Goal: Information Seeking & Learning: Learn about a topic

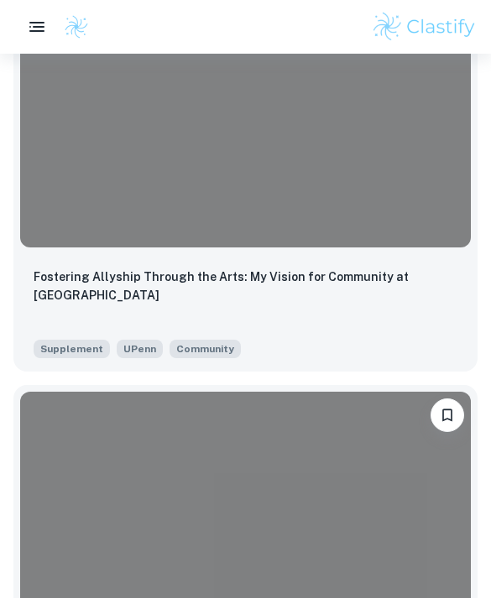
scroll to position [2087, 0]
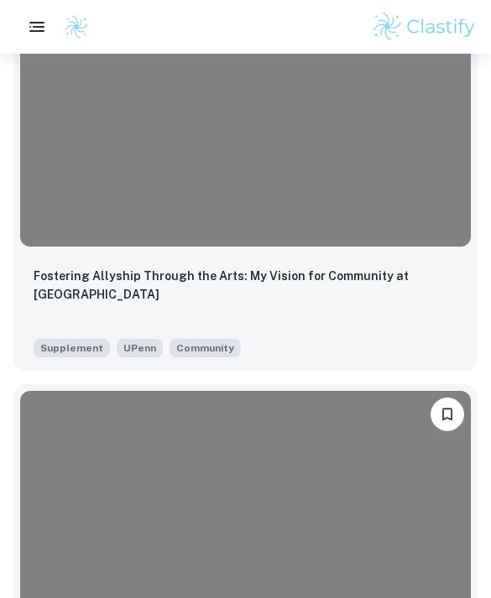
click at [379, 279] on p "Fostering Allyship Through the Arts: My Vision for Community at [GEOGRAPHIC_DAT…" at bounding box center [246, 285] width 424 height 37
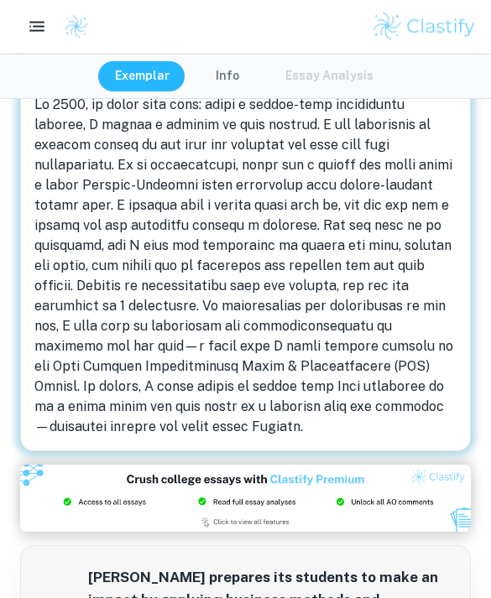
scroll to position [682, 0]
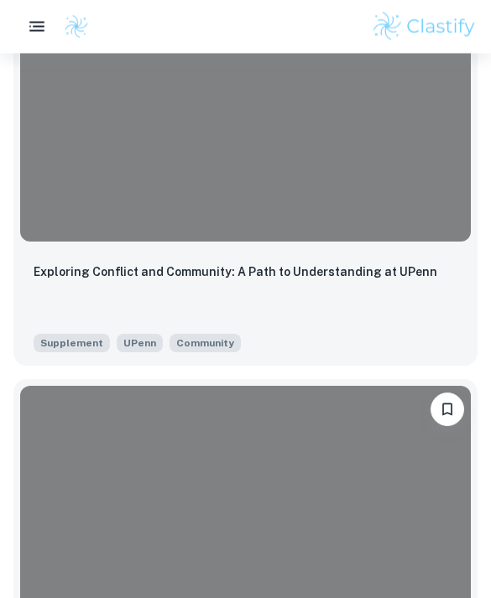
scroll to position [3540, 0]
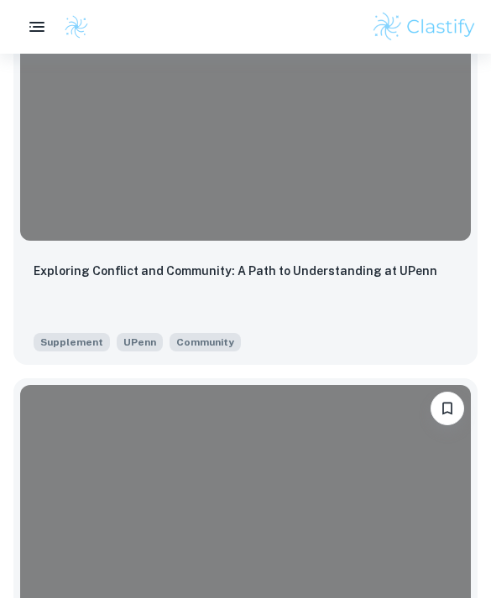
click at [356, 265] on p "Exploring Conflict and Community: A Path to Understanding at UPenn" at bounding box center [236, 271] width 404 height 18
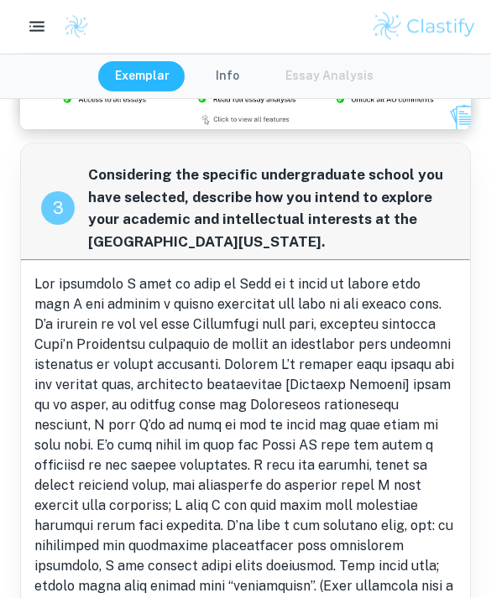
scroll to position [1600, 0]
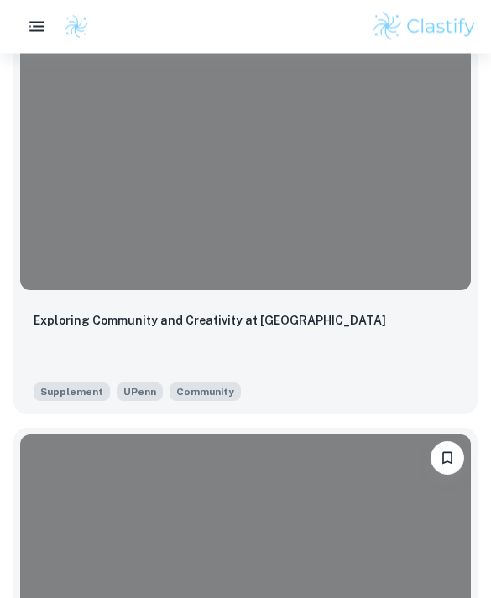
scroll to position [4938, 0]
click at [201, 339] on div "Exploring Community and Creativity at [GEOGRAPHIC_DATA]" at bounding box center [246, 339] width 424 height 57
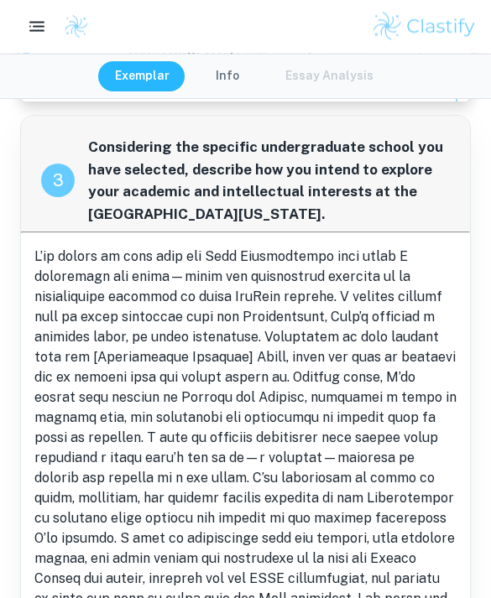
scroll to position [1660, 0]
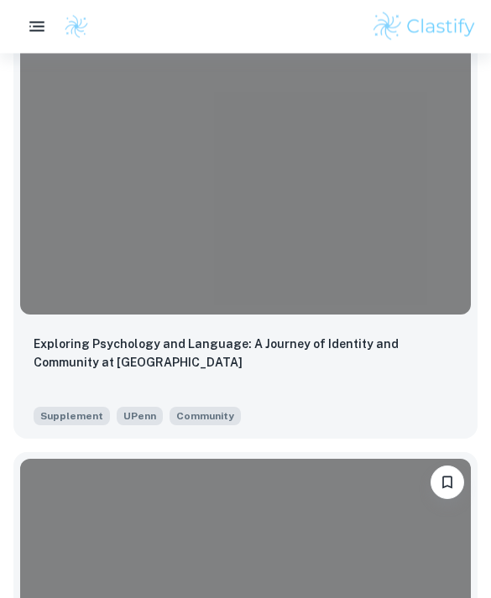
scroll to position [5881, 0]
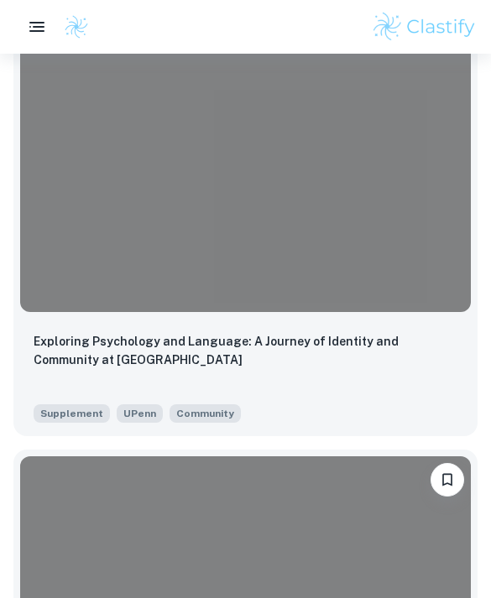
click at [400, 358] on p "Exploring Psychology and Language: A Journey of Identity and Community at [GEOG…" at bounding box center [246, 350] width 424 height 37
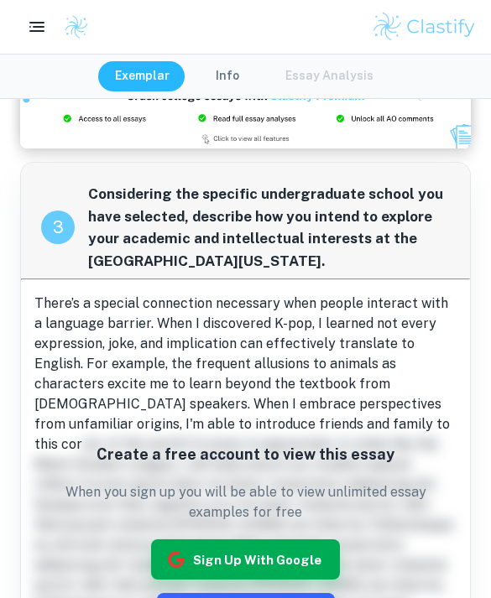
scroll to position [1398, 0]
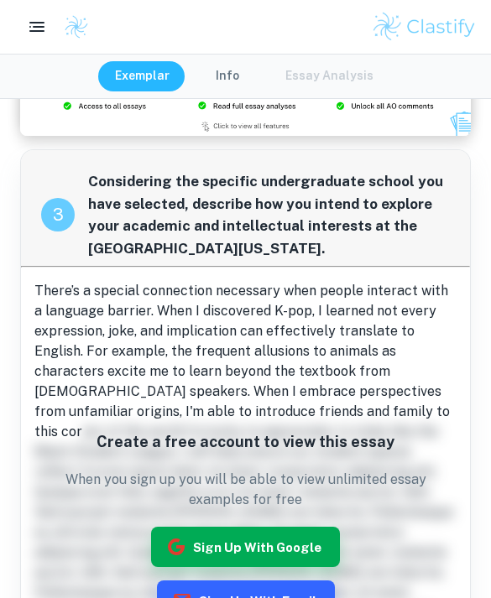
click at [291, 527] on button "Sign up with Google" at bounding box center [245, 547] width 189 height 40
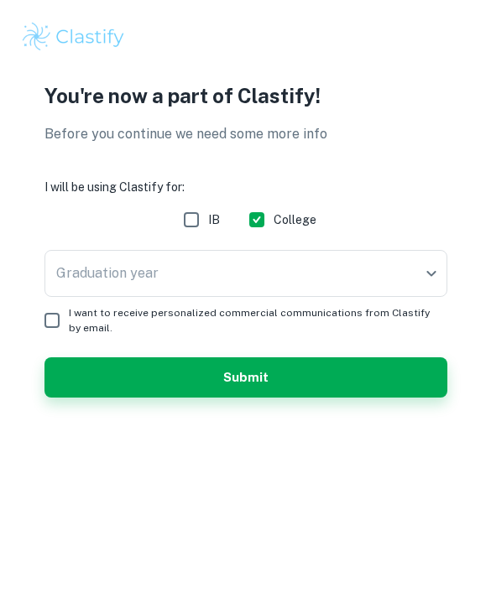
click at [416, 280] on body "We value your privacy We use cookies to enhance your browsing experience, serve…" at bounding box center [245, 299] width 491 height 598
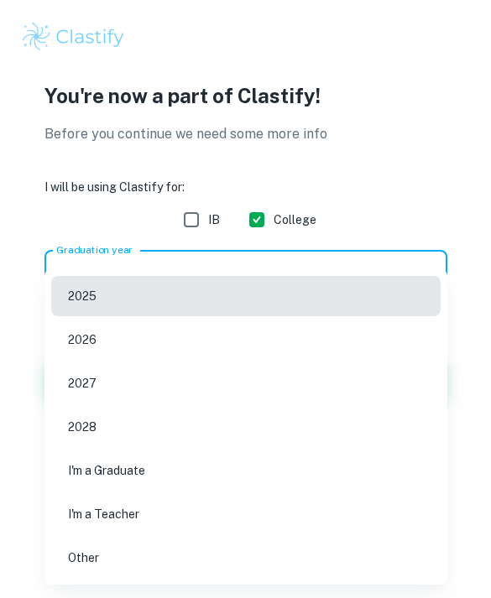
click at [363, 335] on li "2026" at bounding box center [245, 340] width 389 height 40
type input "2026"
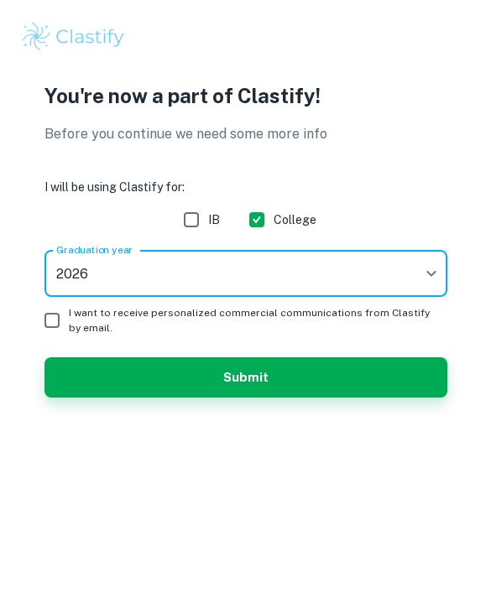
click at [413, 271] on body "We value your privacy We use cookies to enhance your browsing experience, serve…" at bounding box center [245, 299] width 491 height 598
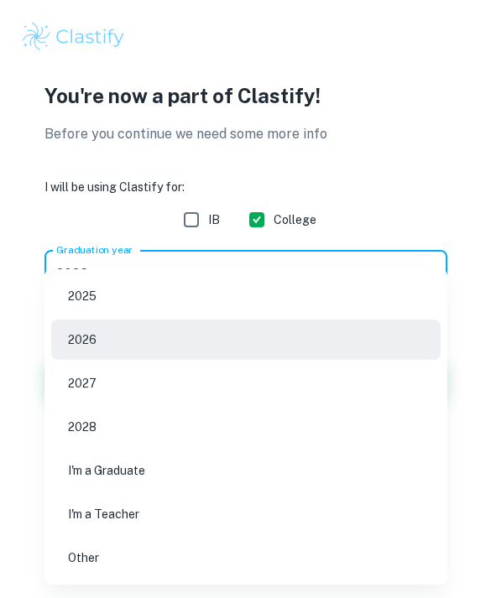
click at [368, 335] on li "2026" at bounding box center [245, 340] width 389 height 40
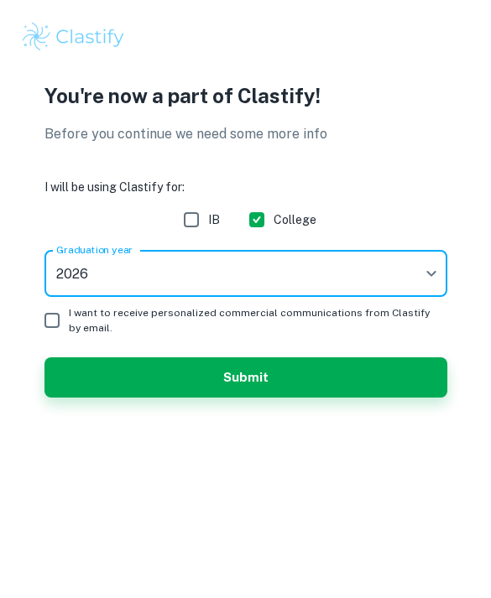
click at [351, 378] on button "Submit" at bounding box center [245, 378] width 403 height 40
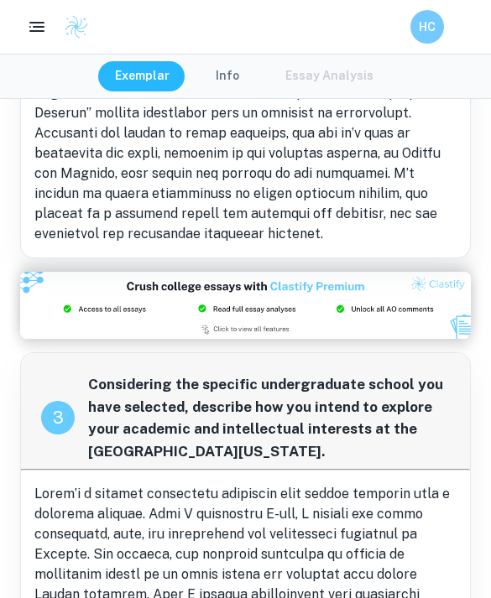
scroll to position [1194, 0]
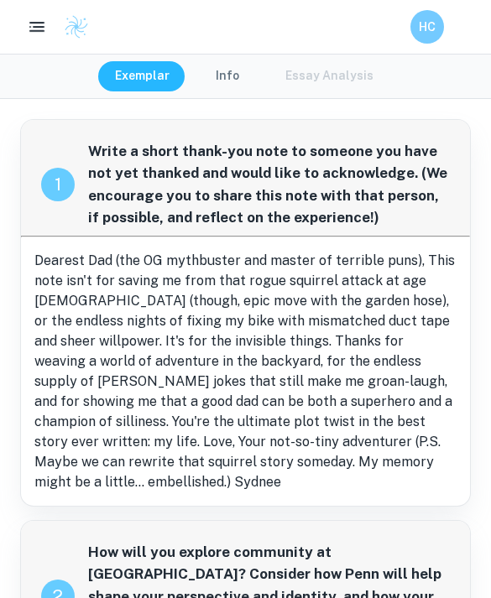
click at [51, 19] on button "button" at bounding box center [37, 27] width 34 height 34
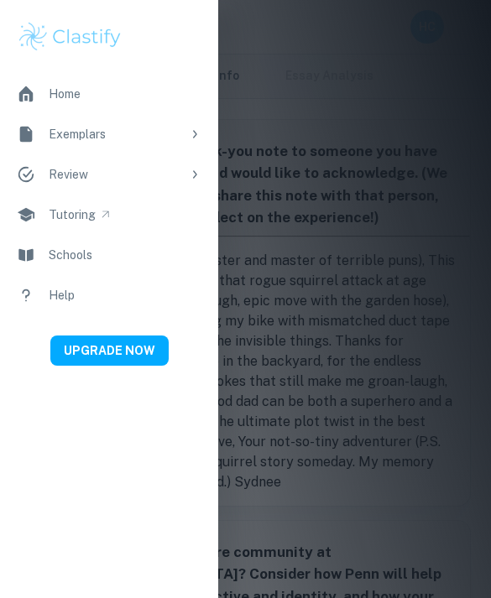
click at [150, 94] on link "Home" at bounding box center [109, 94] width 218 height 40
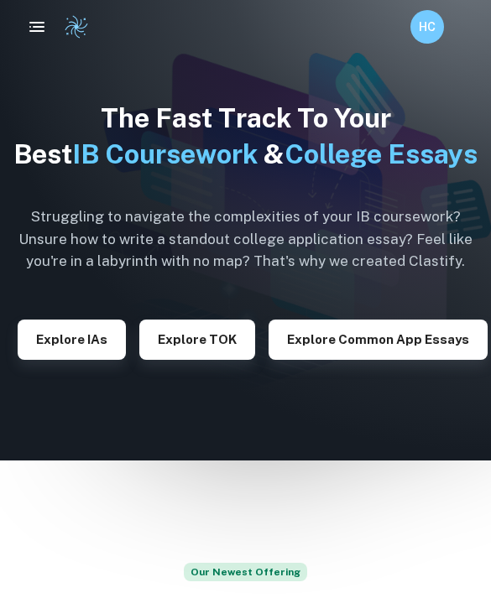
click at [419, 360] on button "Explore Common App essays" at bounding box center [378, 340] width 219 height 40
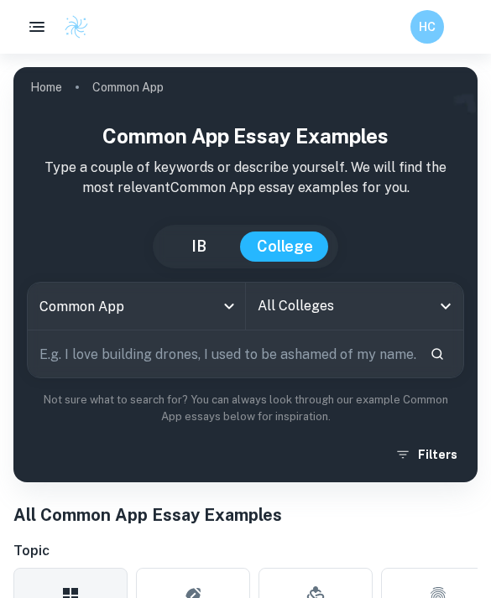
click at [216, 298] on body "We value your privacy We use cookies to enhance your browsing experience, serve…" at bounding box center [245, 353] width 491 height 598
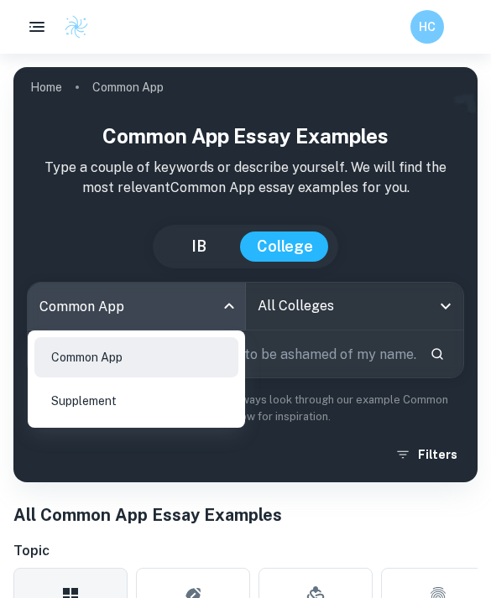
click at [183, 393] on li "Supplement" at bounding box center [136, 401] width 204 height 40
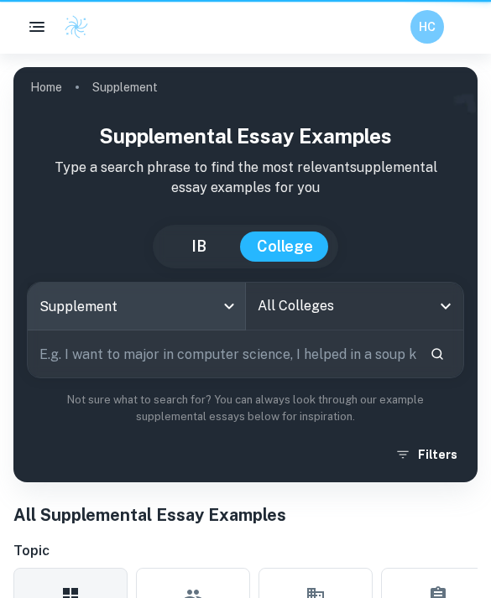
type input "supplement"
click at [336, 319] on input "All Colleges" at bounding box center [343, 306] width 178 height 32
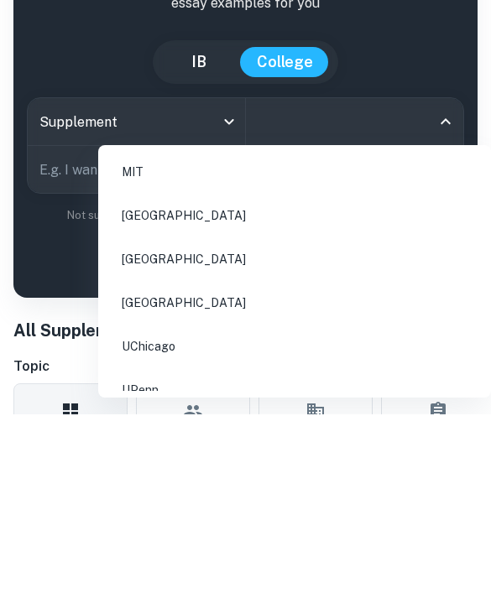
type input "r"
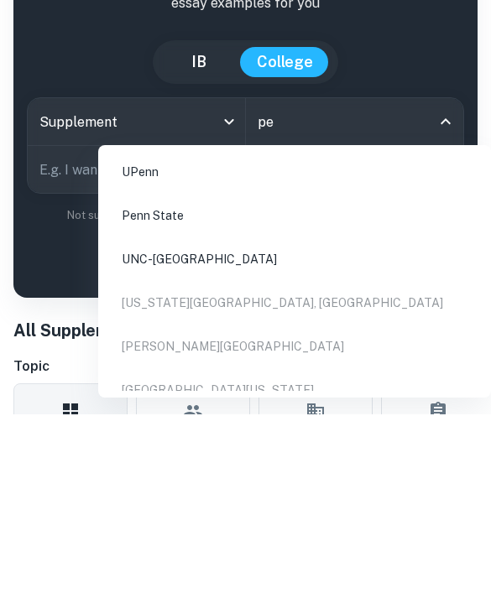
click at [385, 337] on li "UPenn" at bounding box center [294, 357] width 379 height 40
type input "pe"
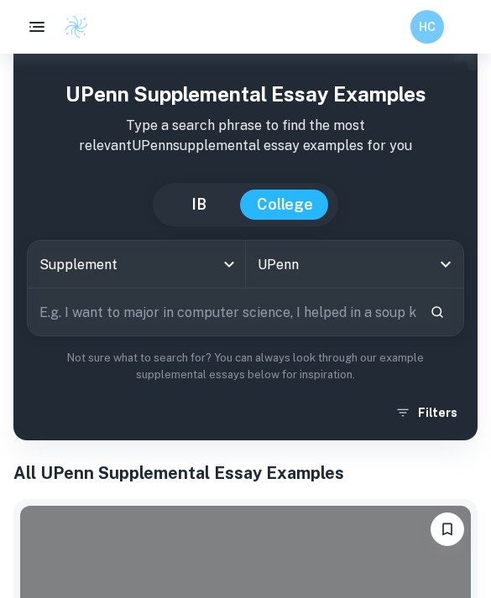
scroll to position [41, 0]
click at [363, 260] on input "UPenn" at bounding box center [332, 265] width 156 height 32
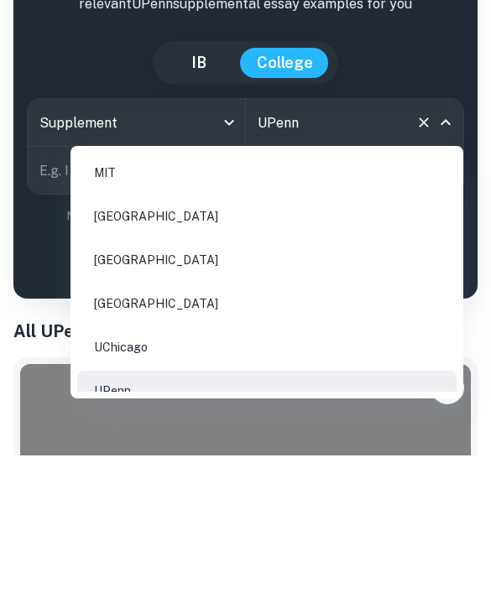
scroll to position [185, 0]
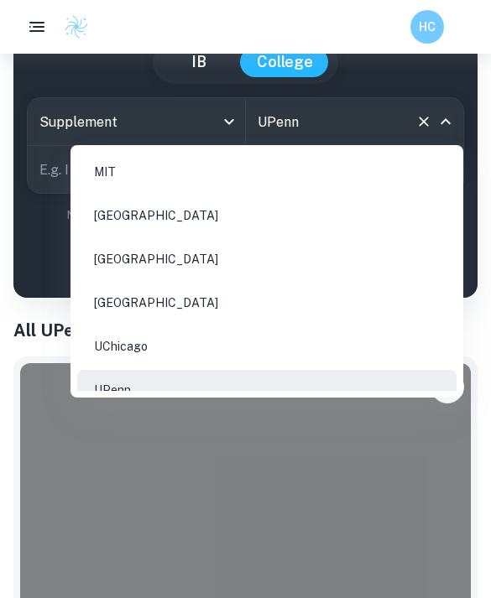
click at [39, 166] on input "text" at bounding box center [222, 169] width 389 height 47
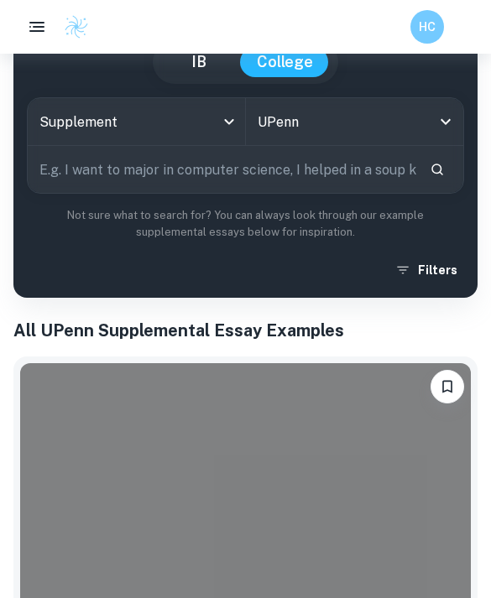
scroll to position [184, 0]
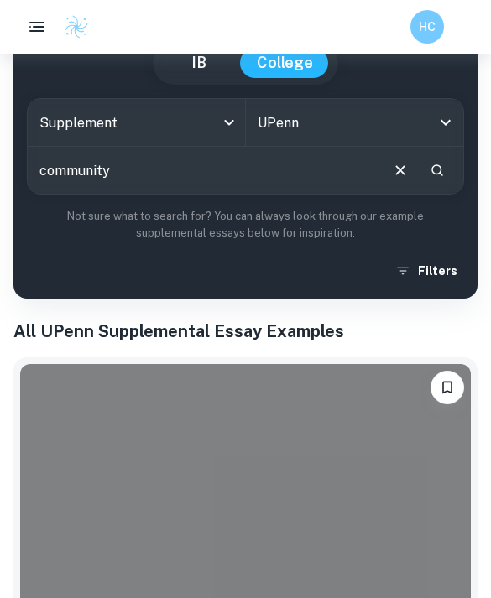
type input "community"
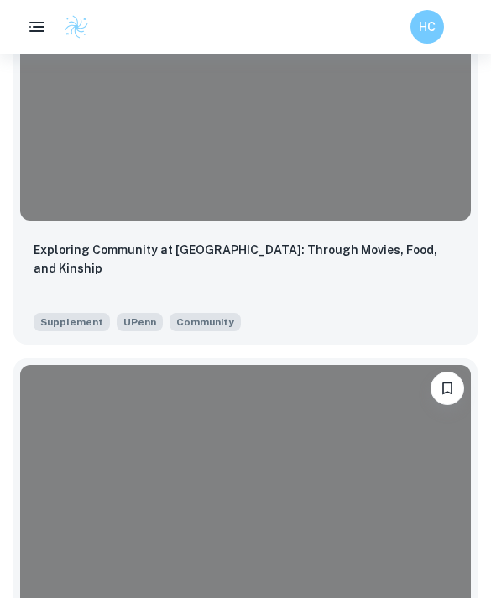
scroll to position [3076, 0]
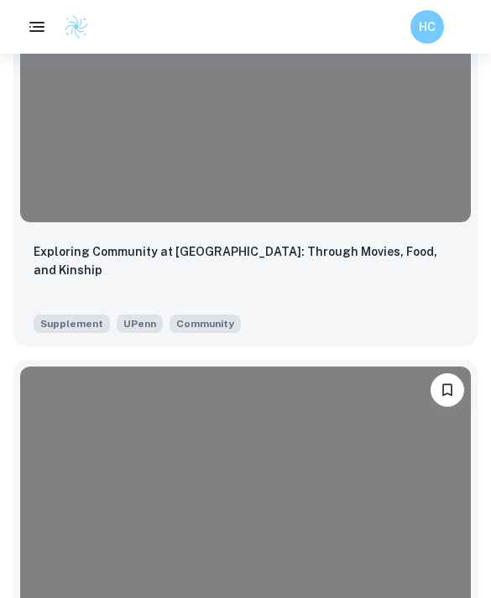
click at [379, 269] on div "Exploring Community at [GEOGRAPHIC_DATA]: Through Movies, Food, and Kinship" at bounding box center [246, 271] width 424 height 57
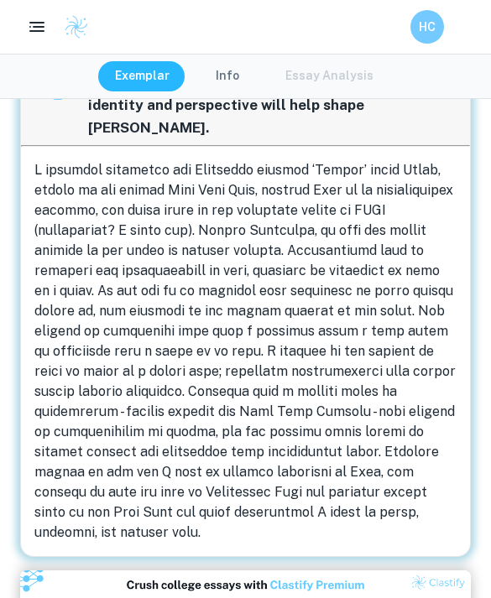
scroll to position [614, 0]
